Goal: Contribute content: Add original content to the website for others to see

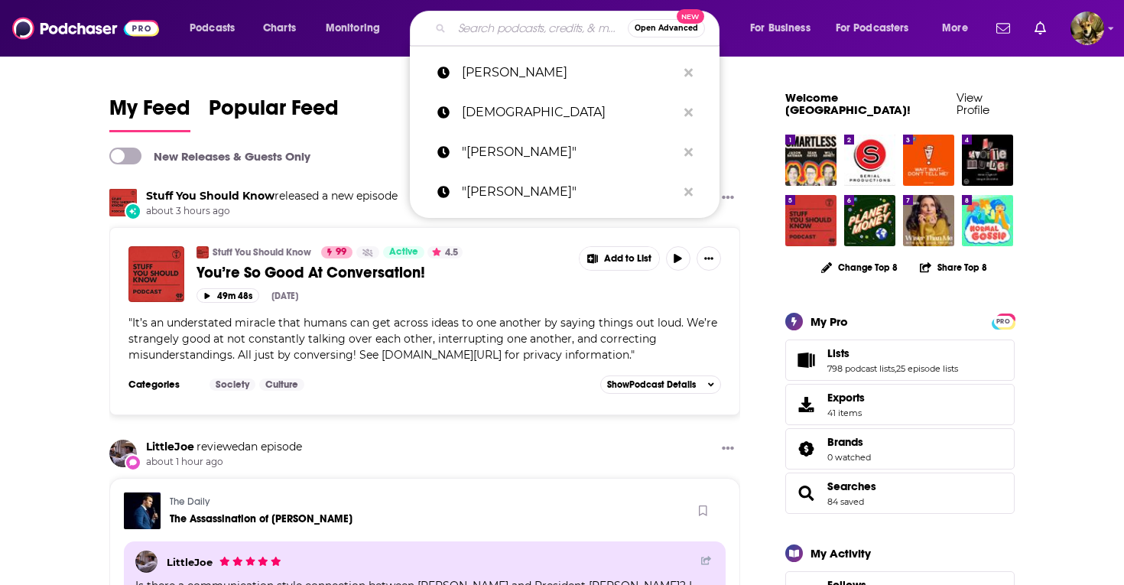
click at [490, 27] on input "Search podcasts, credits, & more..." at bounding box center [540, 28] width 176 height 24
paste input "Wealth of Worth - by Marianne Comaroto"
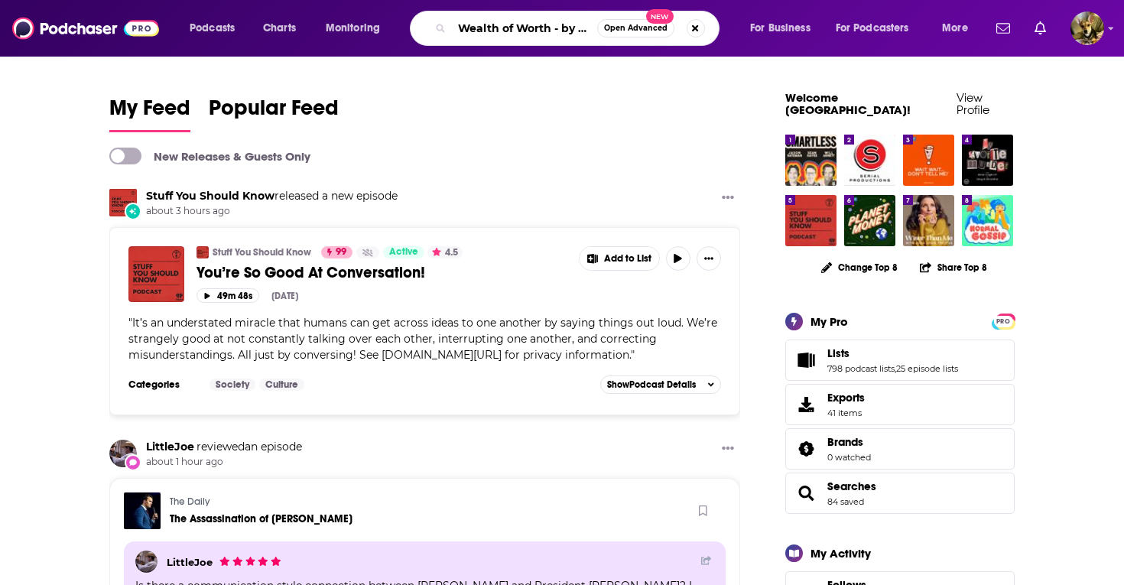
scroll to position [0, 100]
type input "Wealth of Worth - by Marianne Comaroto"
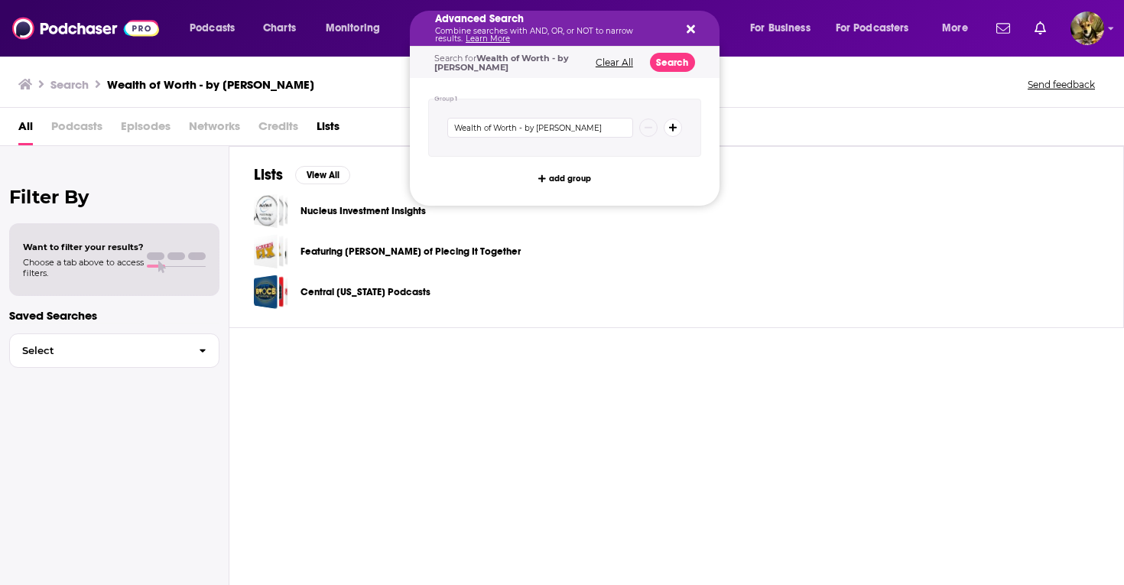
drag, startPoint x: 575, startPoint y: 31, endPoint x: 417, endPoint y: 25, distance: 157.5
click at [692, 26] on icon "Search podcasts, credits, & more..." at bounding box center [690, 29] width 8 height 8
click at [693, 29] on icon "Search podcasts, credits, & more..." at bounding box center [690, 29] width 8 height 12
drag, startPoint x: 458, startPoint y: 29, endPoint x: 552, endPoint y: 39, distance: 94.5
drag, startPoint x: 536, startPoint y: 128, endPoint x: 430, endPoint y: 127, distance: 105.5
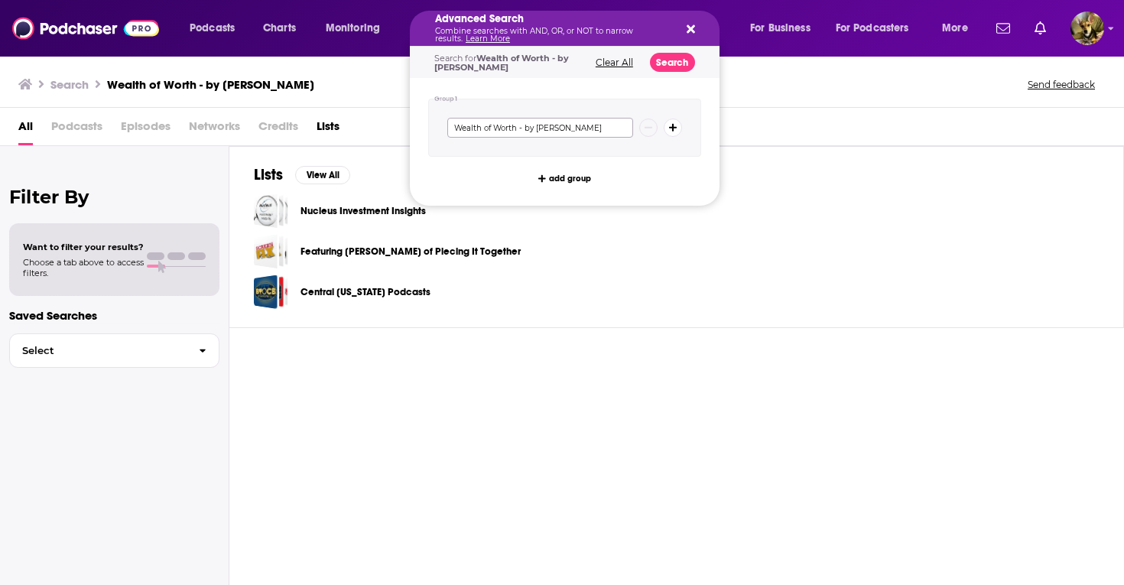
click at [432, 127] on div "Wealth of Worth - by Marianne Comaroto" at bounding box center [564, 128] width 273 height 58
type input "Marianne Comaroto"
click at [678, 59] on button "Search" at bounding box center [672, 62] width 45 height 19
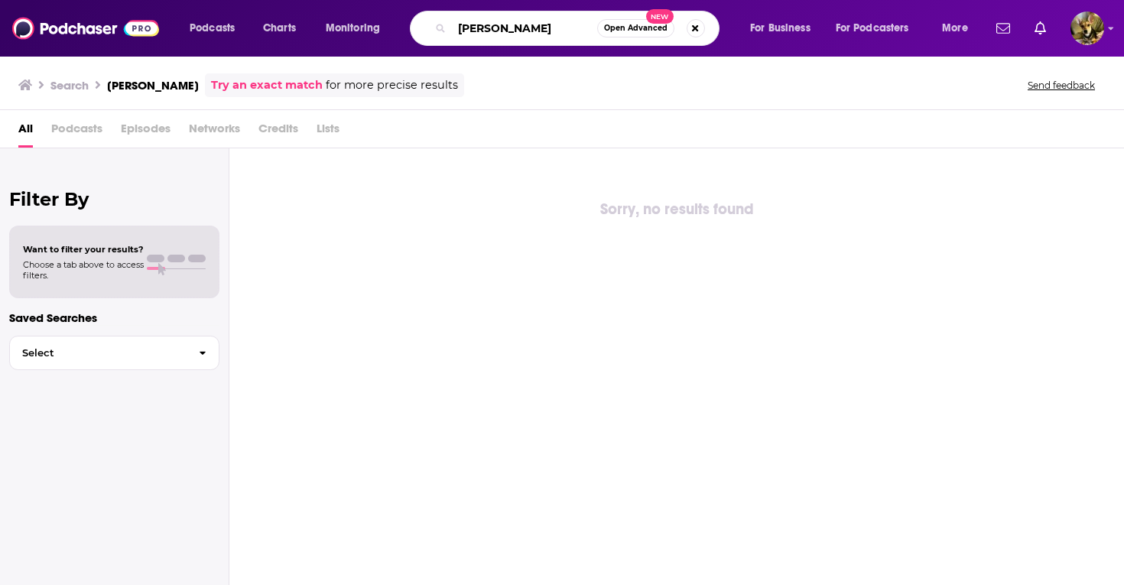
drag, startPoint x: 576, startPoint y: 27, endPoint x: 419, endPoint y: 21, distance: 156.8
click at [419, 21] on div "Marianne Comaroto Open Advanced New" at bounding box center [565, 28] width 310 height 35
type input "wealth of worth"
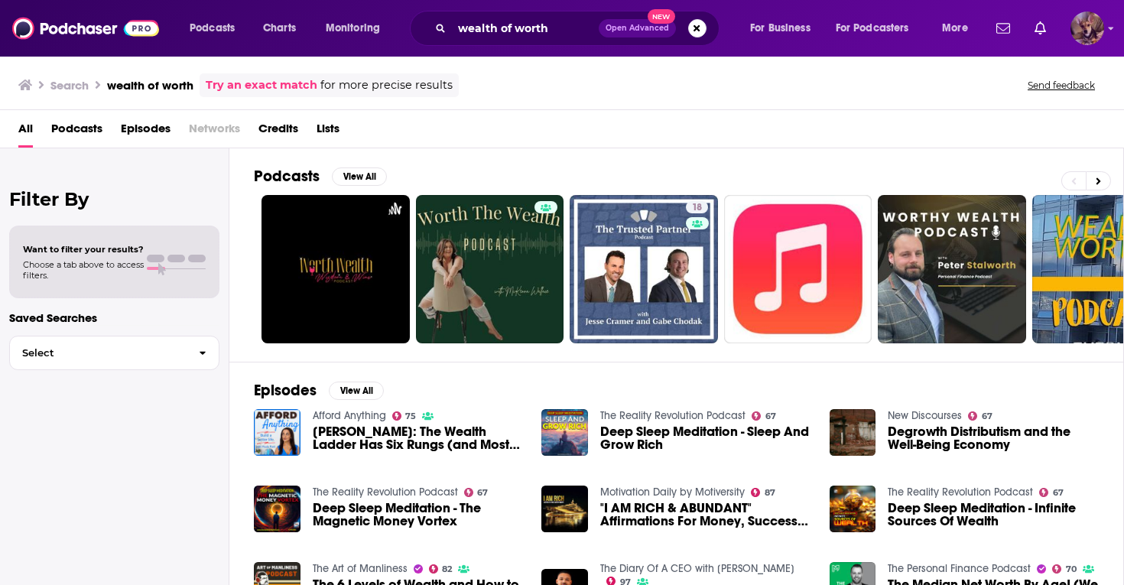
click at [1081, 24] on img "Logged in as SydneyDemo" at bounding box center [1087, 28] width 34 height 34
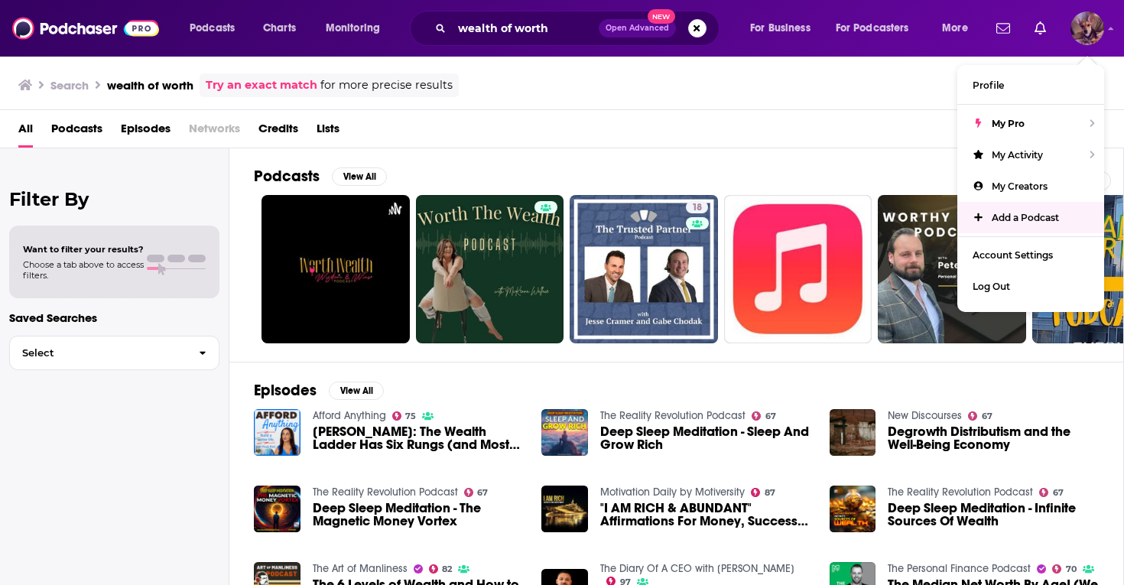
click at [1033, 218] on span "Add a Podcast" at bounding box center [1024, 217] width 67 height 11
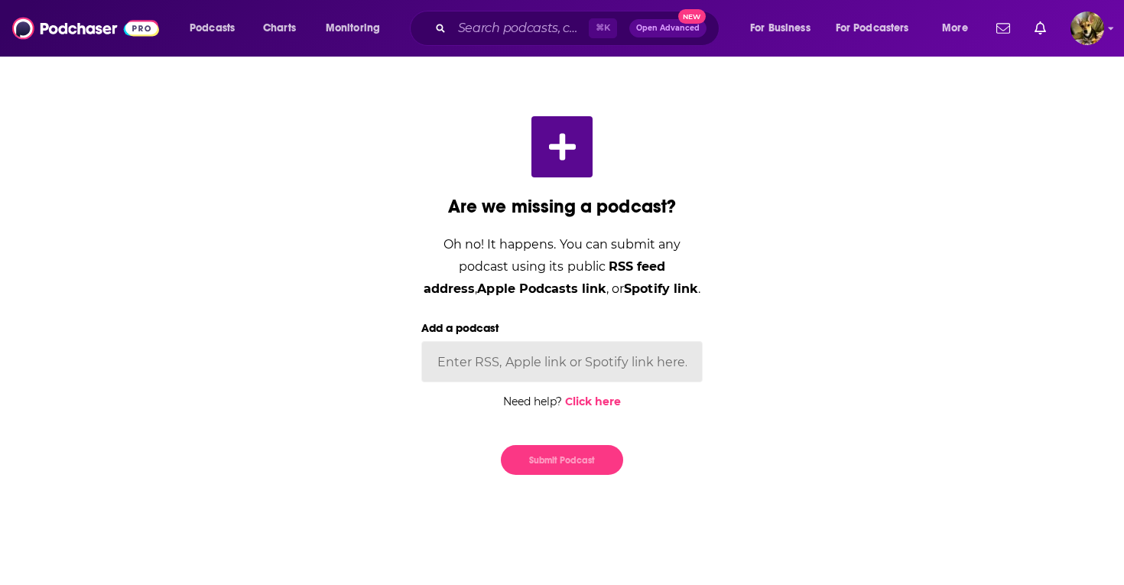
click at [529, 364] on input "Add a podcast" at bounding box center [561, 361] width 281 height 41
paste input "https://open.spotify.com/show/7CYn4BC1FzYPM6Pfq3bCgm"
type input "https://open.spotify.com/show/7CYn4BC1FzYPM6Pfq3bCgm"
click at [546, 456] on button "Submit Podcast" at bounding box center [562, 460] width 122 height 30
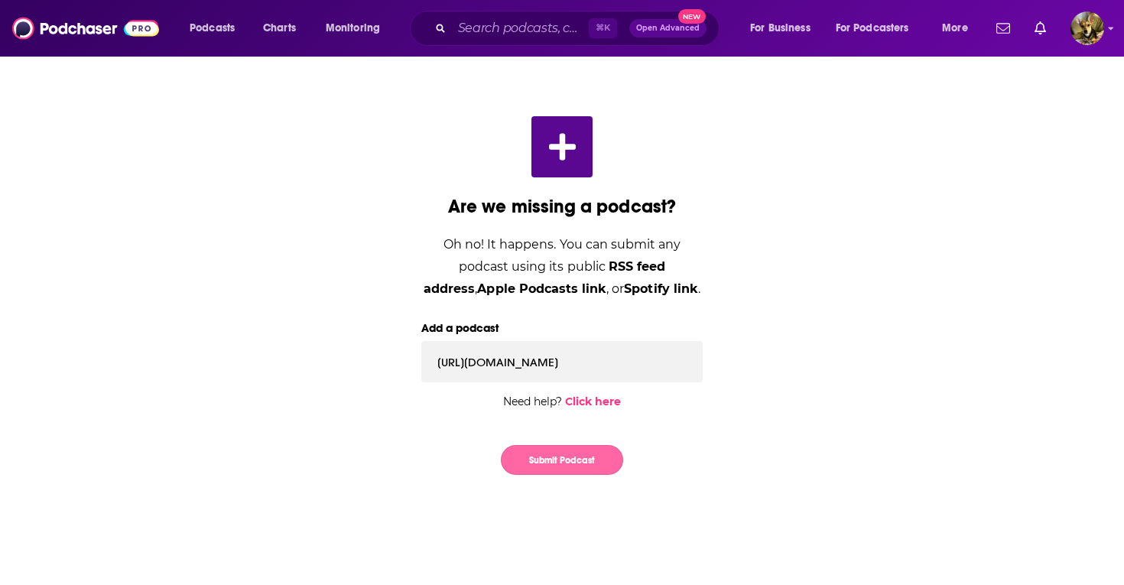
scroll to position [0, 0]
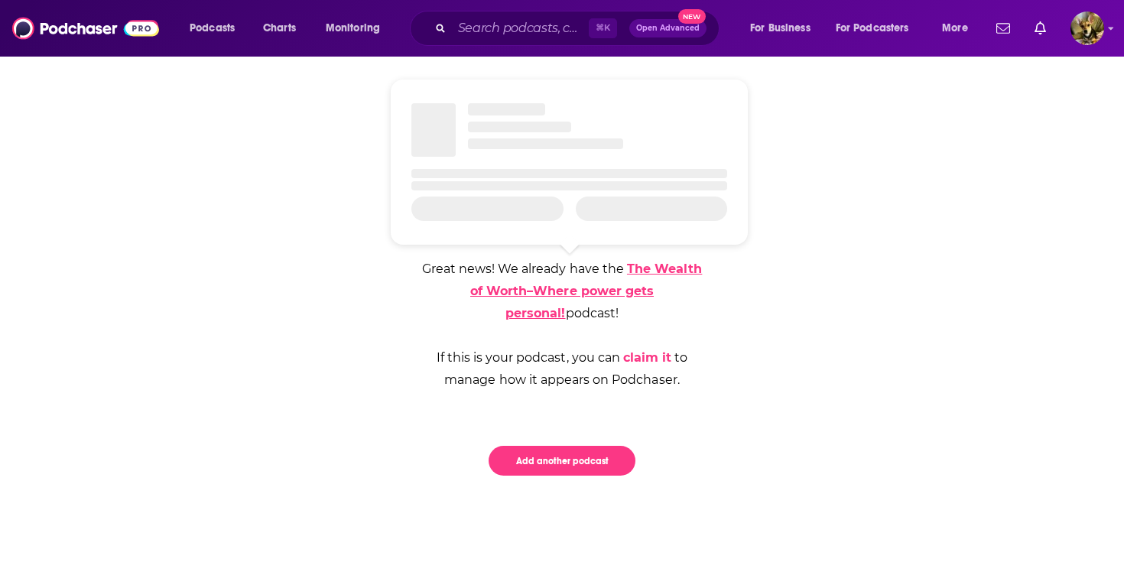
click at [660, 269] on link "The Wealth of Worth–Where power gets personal!" at bounding box center [586, 290] width 232 height 59
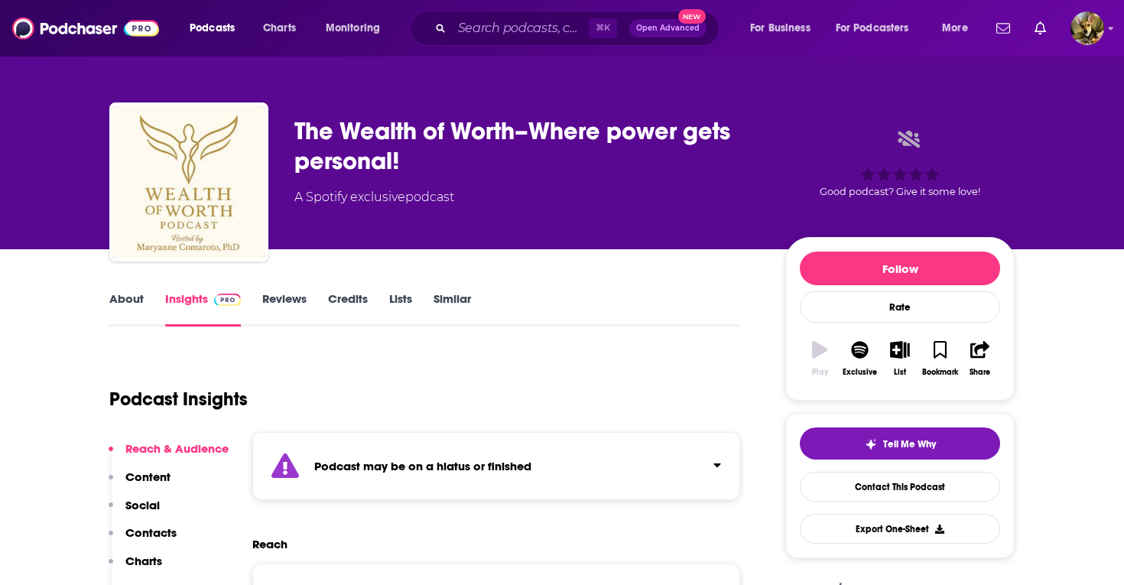
click at [133, 300] on link "About" at bounding box center [126, 308] width 34 height 35
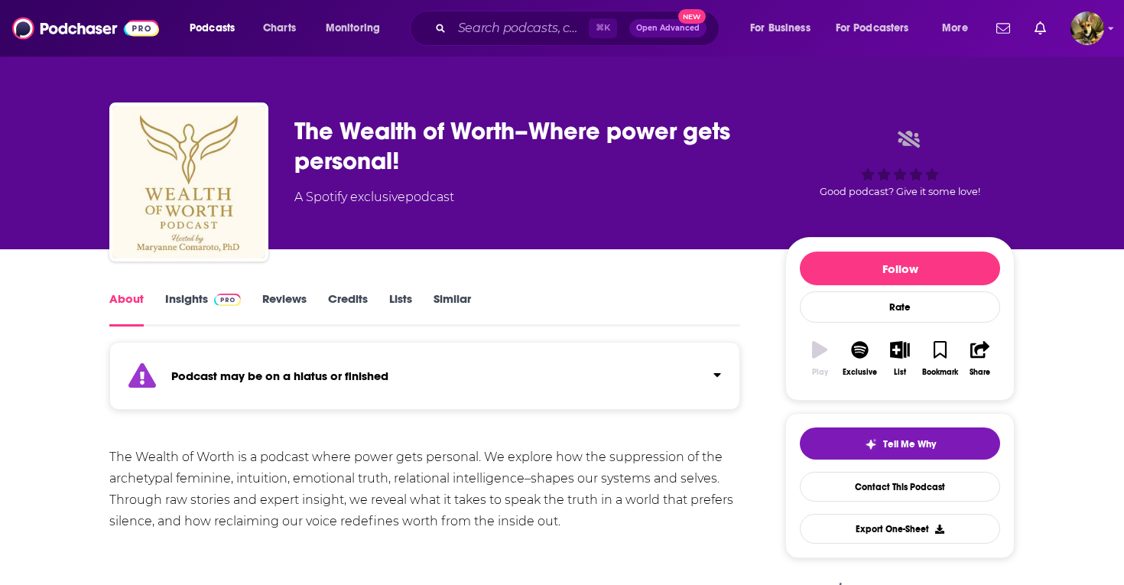
click at [201, 297] on link "Insights" at bounding box center [203, 308] width 76 height 35
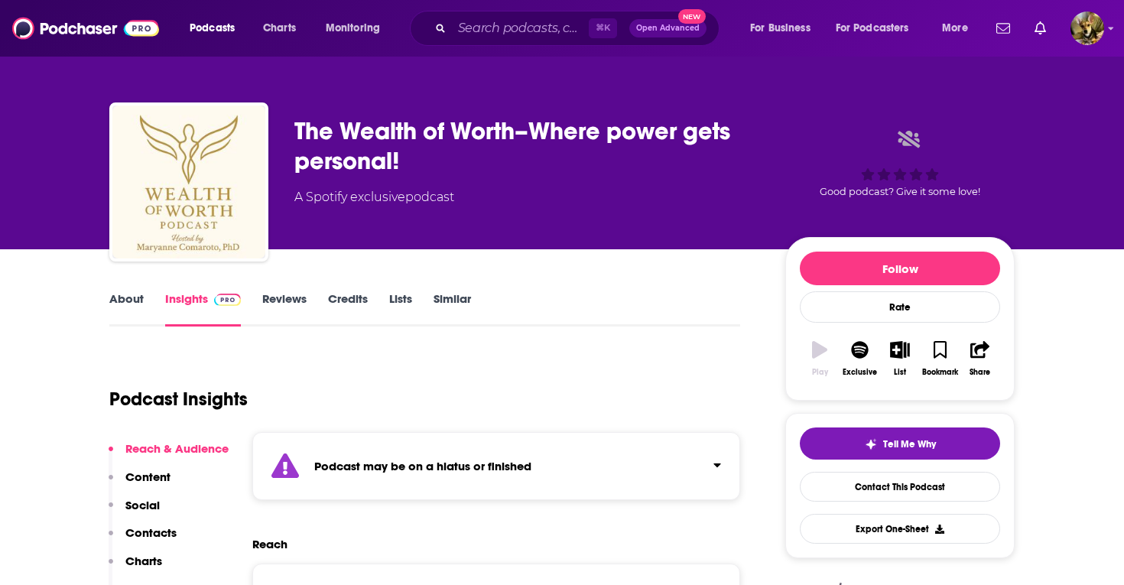
click at [131, 297] on link "About" at bounding box center [126, 308] width 34 height 35
